Goal: Transaction & Acquisition: Purchase product/service

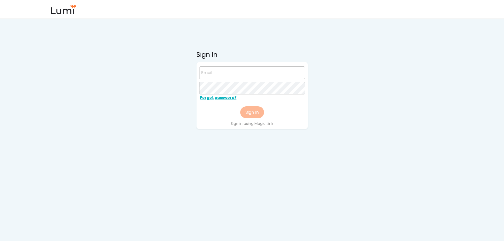
click at [67, 6] on img at bounding box center [64, 9] width 26 height 9
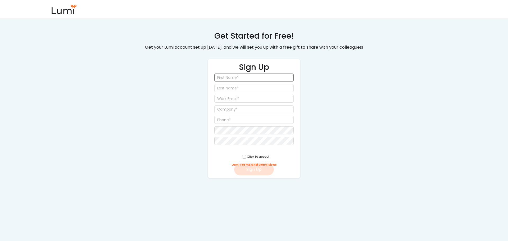
click at [244, 76] on input "input" at bounding box center [253, 78] width 79 height 8
type input "Rey"
click at [260, 90] on input "input" at bounding box center [253, 88] width 79 height 8
type input "Kim"
click at [257, 96] on input "email" at bounding box center [253, 99] width 79 height 8
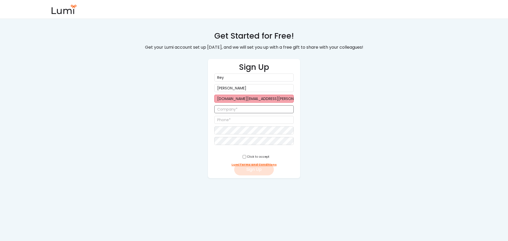
type input "rey.kim@sodacrew.com"
click at [253, 112] on input "input" at bounding box center [253, 109] width 79 height 8
type input "Sodagift"
click at [231, 119] on input "input" at bounding box center [253, 120] width 79 height 8
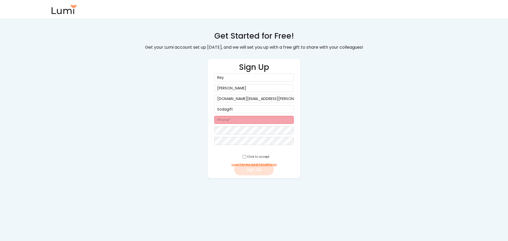
click at [222, 120] on input "input" at bounding box center [253, 120] width 79 height 8
type input "(0__) ___-____"
type input "(821) 041-8385"
click at [243, 156] on input "checkbox" at bounding box center [244, 156] width 3 height 3
checkbox input "true"
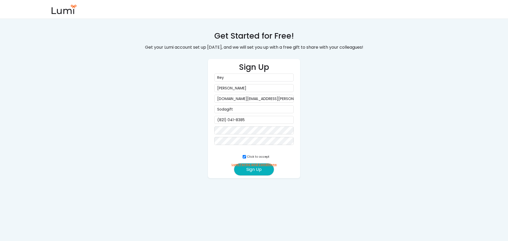
click at [249, 169] on button "Sign Up" at bounding box center [254, 169] width 40 height 12
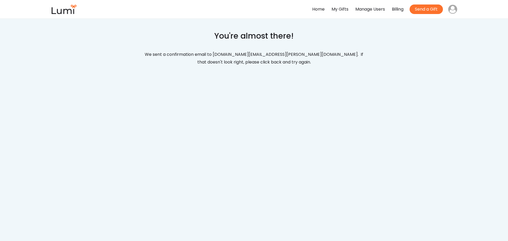
drag, startPoint x: 223, startPoint y: 66, endPoint x: 306, endPoint y: 2, distance: 104.7
click at [223, 66] on div "We sent a confirmation email to rey.kim@sodacrew.com. If that doesn't look righ…" at bounding box center [253, 58] width 227 height 17
click at [333, 10] on div "My Gifts" at bounding box center [339, 10] width 17 height 8
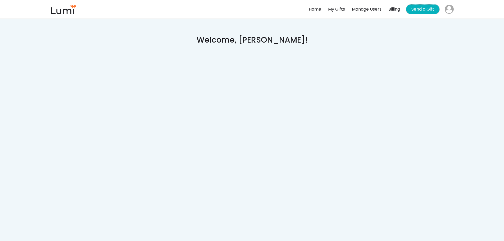
click at [425, 6] on button "Send a Gift" at bounding box center [422, 9] width 33 height 10
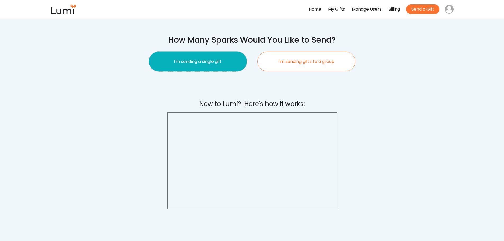
click at [217, 54] on button "I'm sending a single gift" at bounding box center [198, 62] width 98 height 20
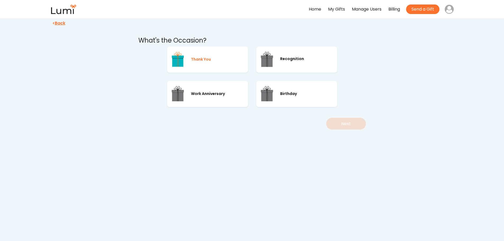
click at [219, 55] on div "Thank You" at bounding box center [207, 59] width 81 height 26
click at [359, 121] on button "Next" at bounding box center [346, 124] width 40 height 12
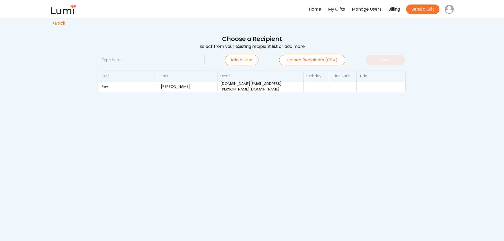
click at [328, 11] on div "My Gifts" at bounding box center [336, 10] width 17 height 8
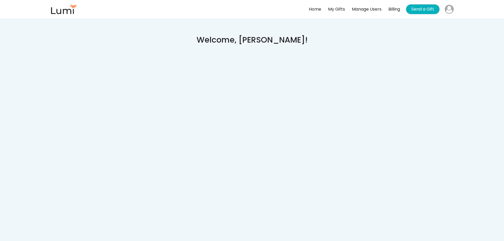
click at [434, 9] on button "Send a Gift" at bounding box center [422, 9] width 33 height 10
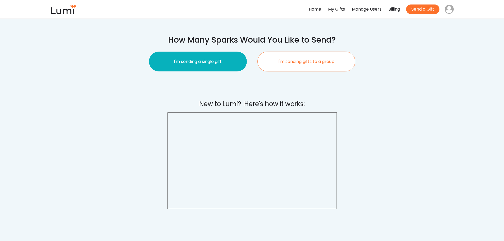
click at [219, 58] on button "I'm sending a single gift" at bounding box center [198, 62] width 98 height 20
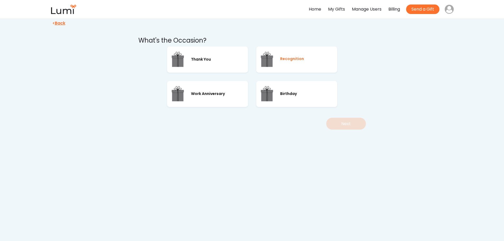
click at [272, 55] on img at bounding box center [267, 60] width 16 height 16
click at [339, 124] on button "Next" at bounding box center [346, 124] width 40 height 12
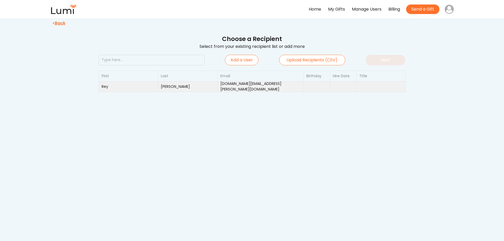
click at [282, 86] on div "rey.kim@sodacrew.com" at bounding box center [260, 86] width 80 height 11
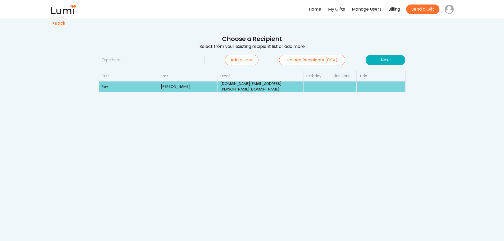
click at [383, 61] on button "Next" at bounding box center [386, 60] width 40 height 11
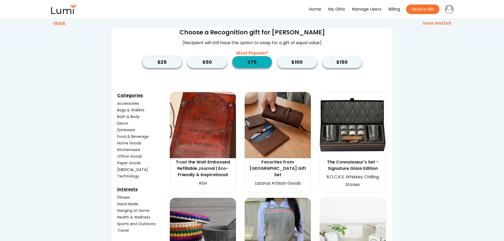
click at [156, 57] on button "$25" at bounding box center [162, 62] width 40 height 12
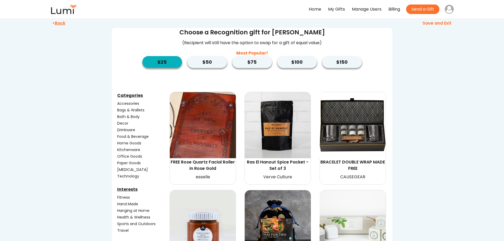
click at [230, 52] on div "$25 $50 Most Popular! $75 $100 $150" at bounding box center [252, 59] width 220 height 18
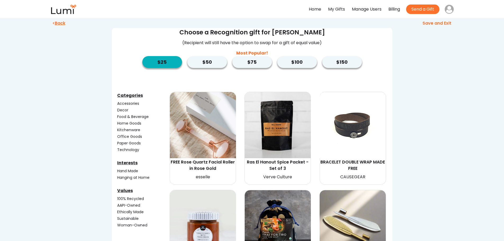
click at [222, 58] on button "$50" at bounding box center [207, 62] width 40 height 12
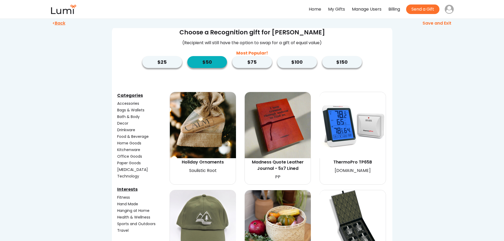
click at [341, 63] on button "$150" at bounding box center [342, 62] width 40 height 12
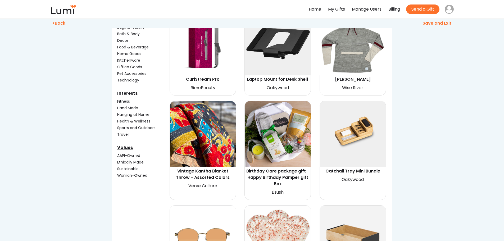
scroll to position [26, 0]
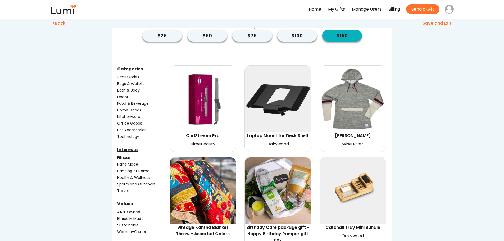
click at [137, 76] on div "Accessories" at bounding box center [142, 77] width 51 height 6
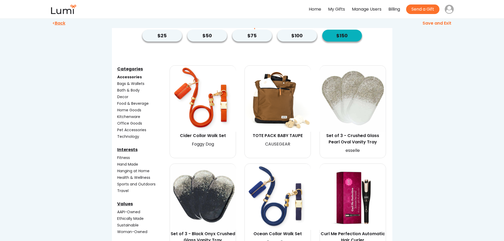
click at [120, 110] on div "Home Goods" at bounding box center [142, 110] width 51 height 6
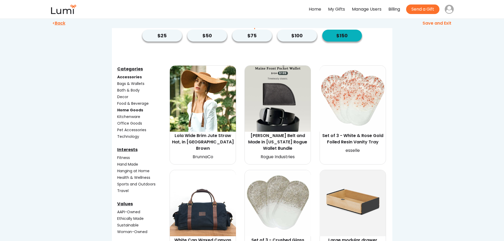
scroll to position [0, 0]
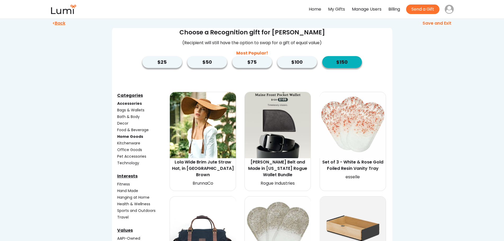
click at [136, 141] on div "Kitchenware" at bounding box center [142, 143] width 51 height 6
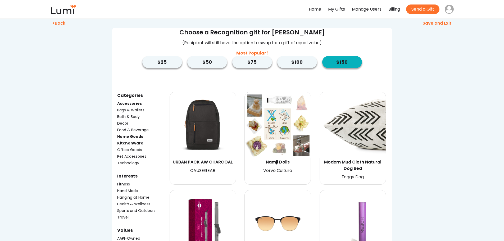
click at [141, 128] on div "Food & Beverage" at bounding box center [142, 130] width 51 height 6
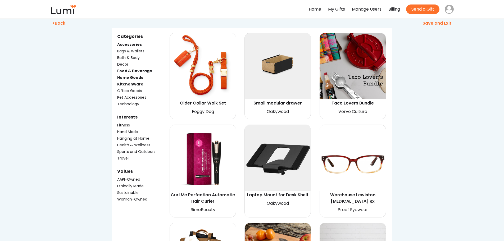
scroll to position [26, 0]
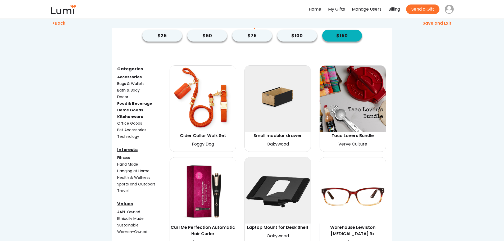
click at [134, 183] on div "Sports and Outdoors" at bounding box center [142, 184] width 51 height 6
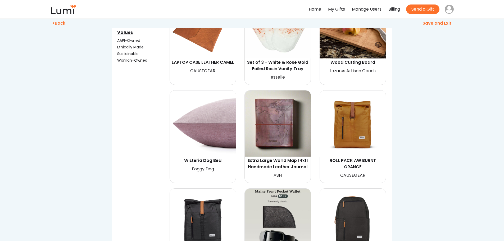
scroll to position [212, 0]
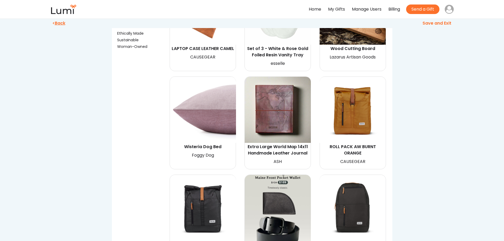
click at [331, 122] on img at bounding box center [353, 110] width 66 height 66
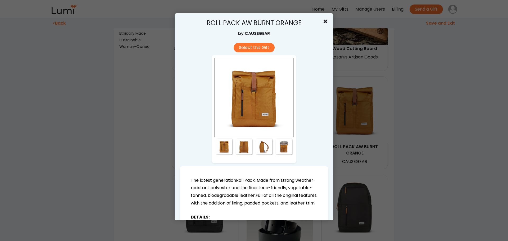
click at [326, 22] on div "ROLL PACK AW BURNT ORANGE by CAUSEGEAR Select this Gift The latest generation R…" at bounding box center [254, 116] width 159 height 207
click at [325, 22] on div "ROLL PACK AW BURNT ORANGE by CAUSEGEAR Select this Gift The latest generation R…" at bounding box center [254, 116] width 159 height 207
click at [323, 21] on use at bounding box center [325, 22] width 4 height 4
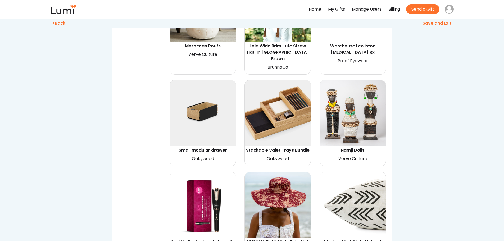
scroll to position [661, 0]
